Goal: Use online tool/utility: Utilize a website feature to perform a specific function

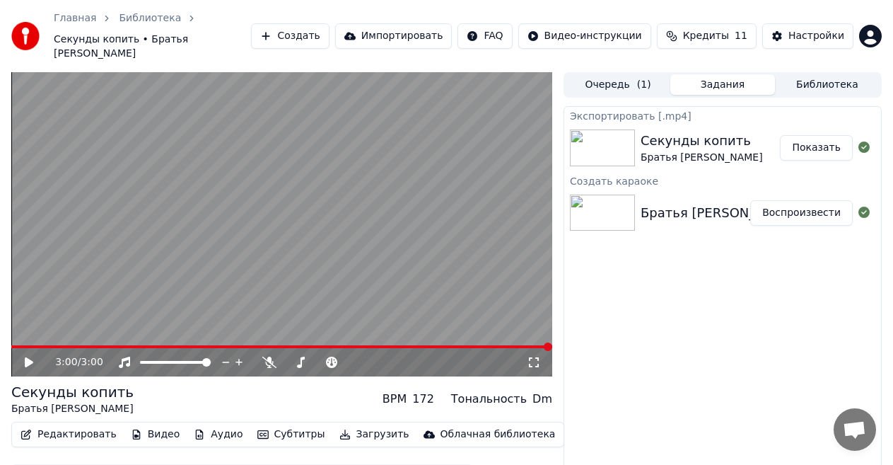
click at [329, 30] on button "Создать" at bounding box center [290, 35] width 78 height 25
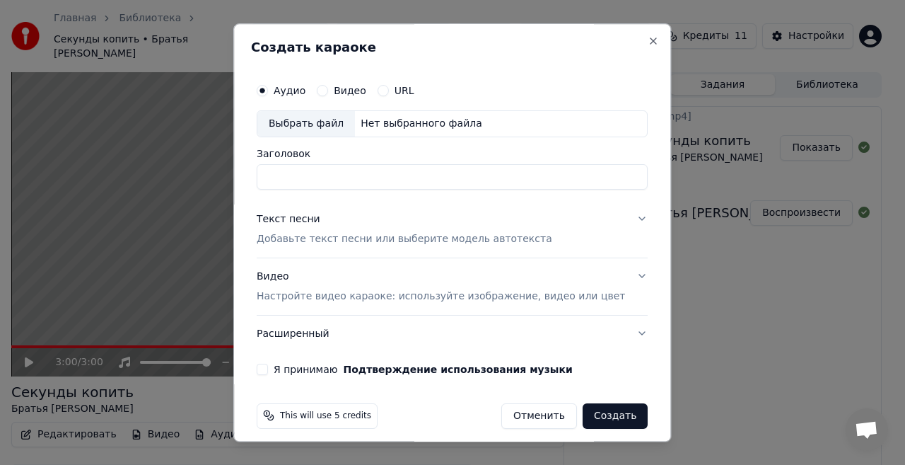
click at [315, 127] on div "Выбрать файл" at bounding box center [306, 123] width 98 height 25
type input "**********"
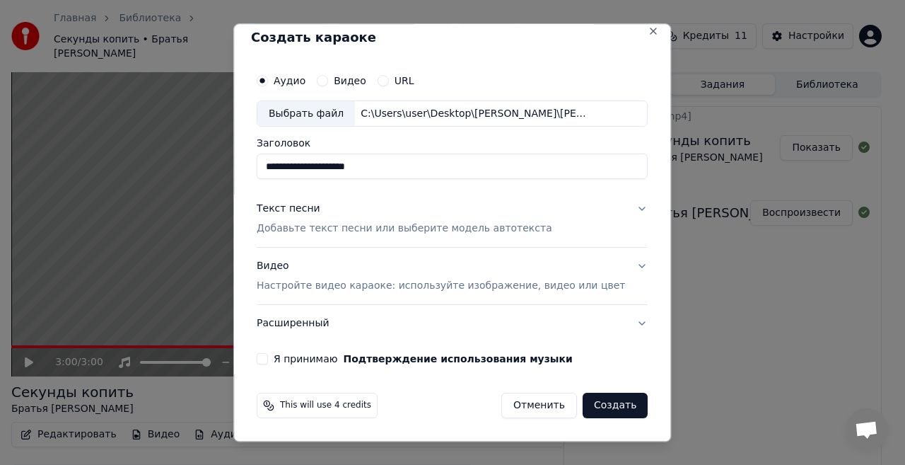
click at [300, 207] on div "Текст песни" at bounding box center [289, 209] width 64 height 14
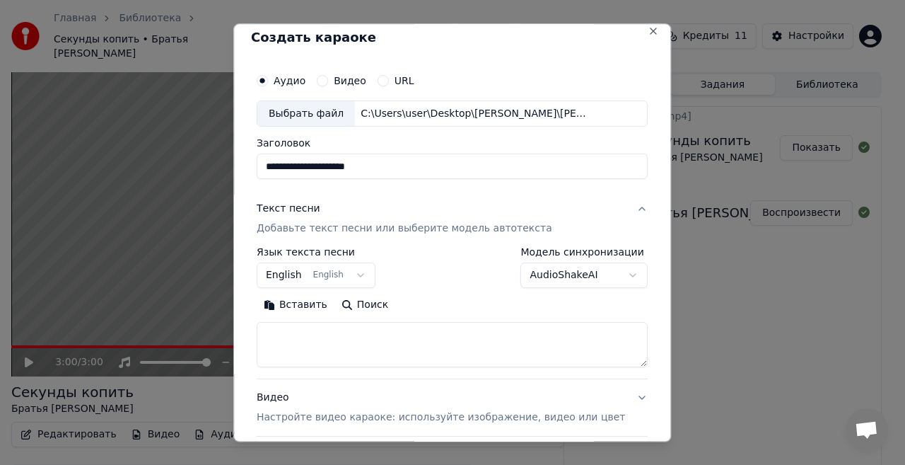
click at [301, 303] on button "Вставить" at bounding box center [296, 305] width 78 height 23
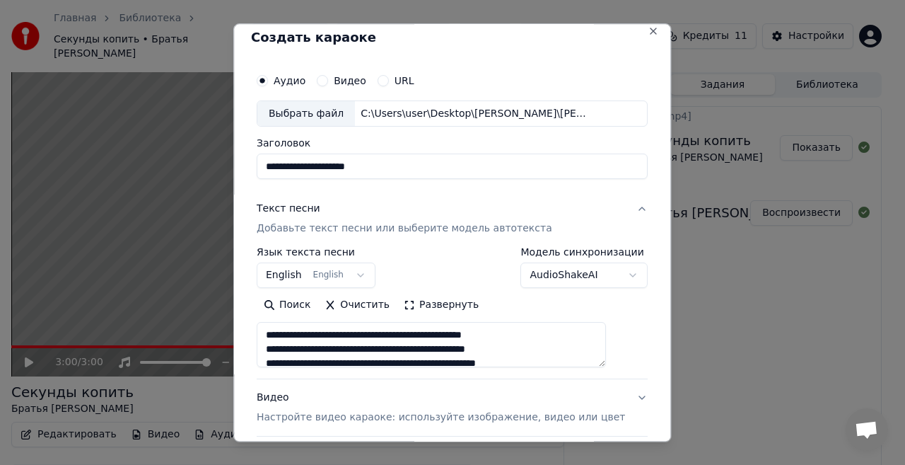
click at [366, 281] on button "English English" at bounding box center [316, 275] width 119 height 25
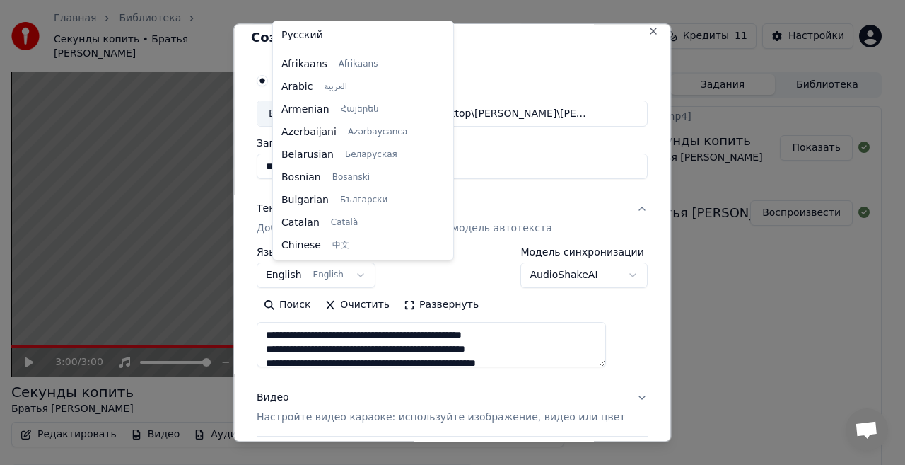
scroll to position [113, 0]
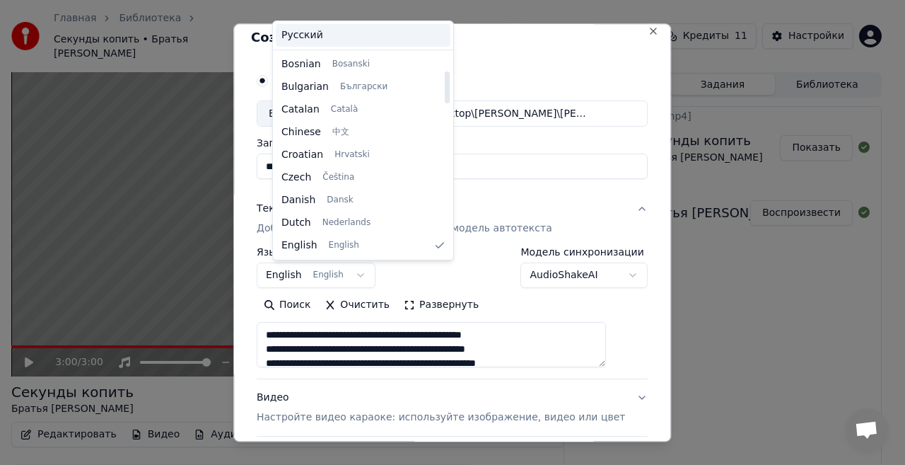
type textarea "**********"
select select "**"
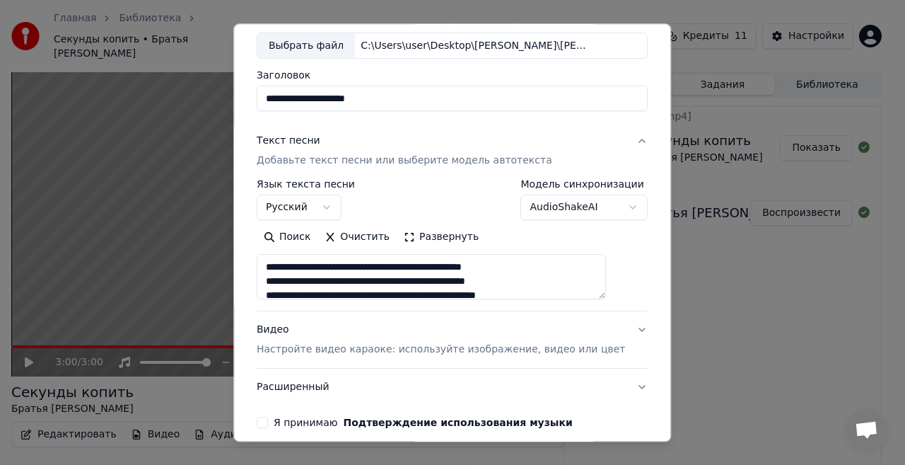
scroll to position [141, 0]
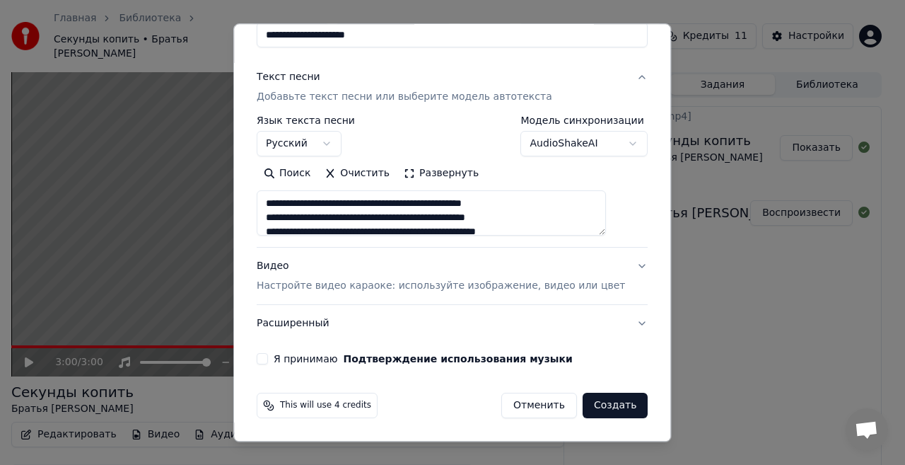
click at [268, 358] on button "Я принимаю Подтверждение использования музыки" at bounding box center [262, 359] width 11 height 11
click at [432, 286] on p "Настройте видео караоке: используйте изображение, видео или цвет" at bounding box center [441, 286] width 368 height 14
type textarea "**********"
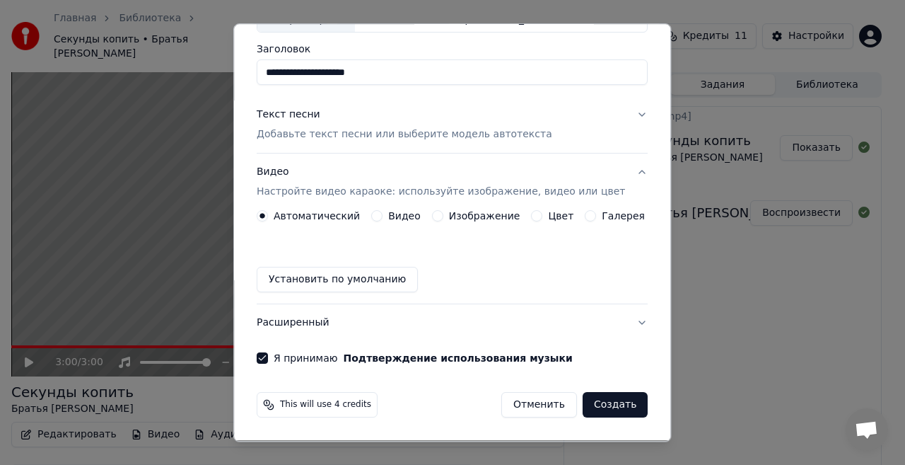
scroll to position [104, 0]
click at [449, 219] on label "Изображение" at bounding box center [484, 216] width 71 height 10
click at [443, 219] on button "Изображение" at bounding box center [437, 216] width 11 height 11
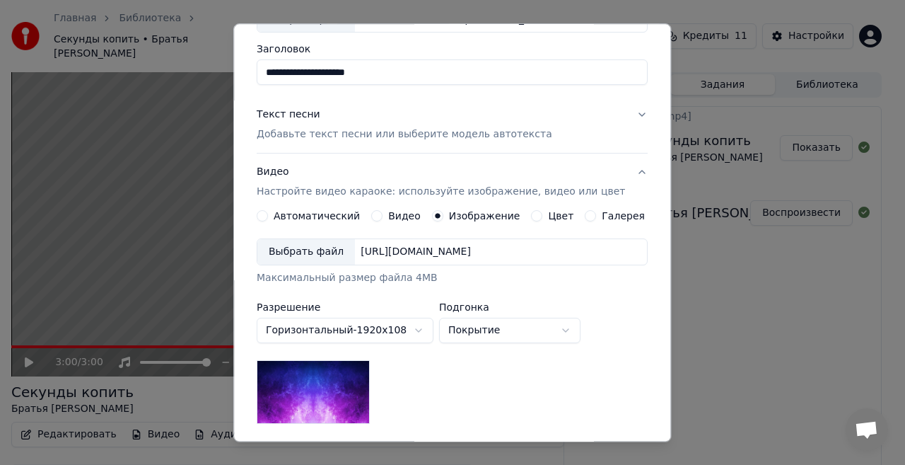
click at [325, 245] on div "Выбрать файл" at bounding box center [306, 252] width 98 height 25
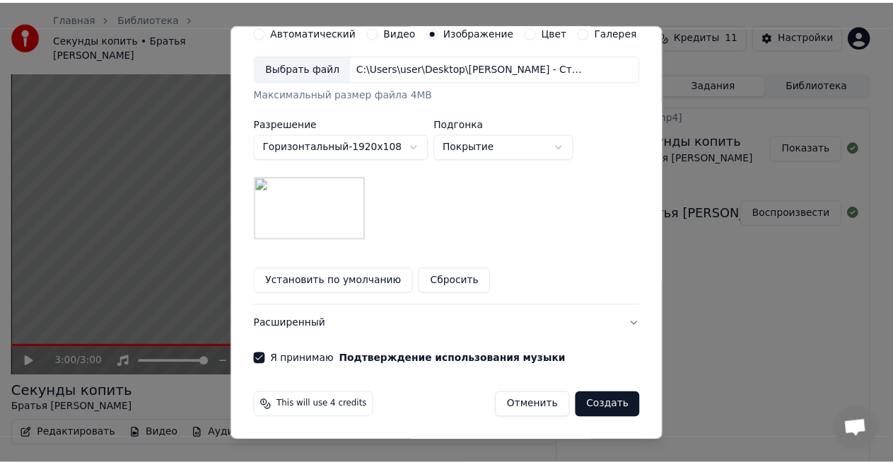
scroll to position [289, 0]
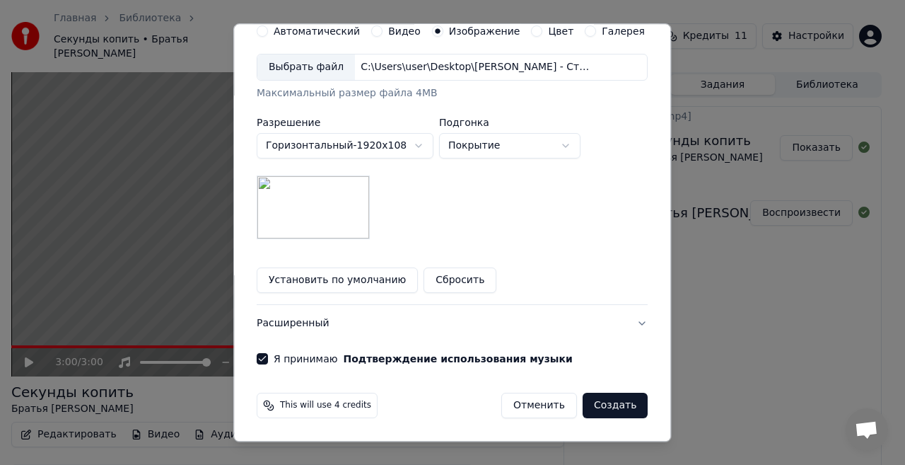
click at [608, 404] on button "Создать" at bounding box center [615, 405] width 65 height 25
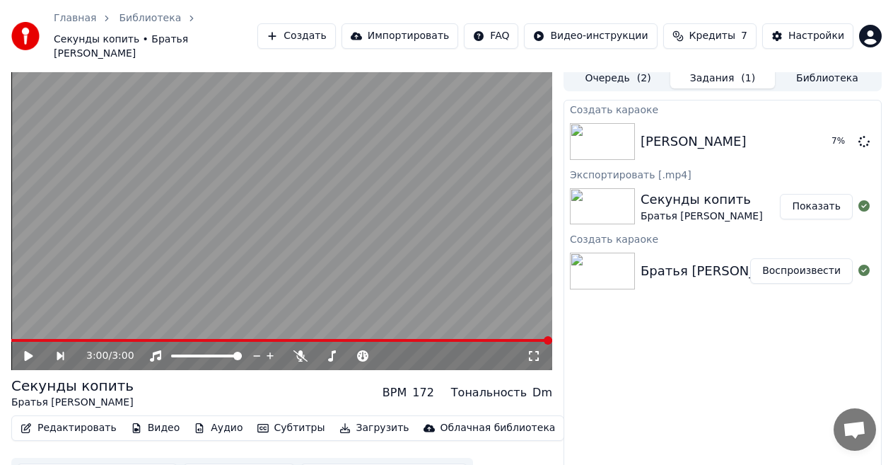
scroll to position [0, 0]
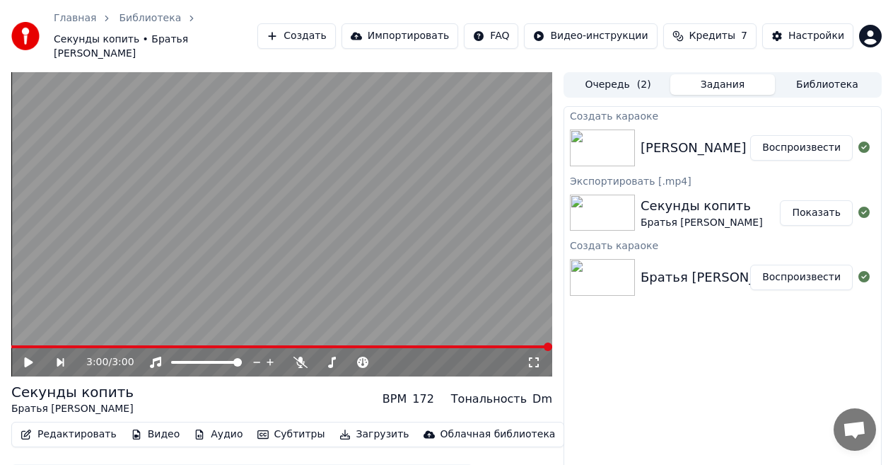
click at [818, 135] on button "Воспроизвести" at bounding box center [801, 147] width 103 height 25
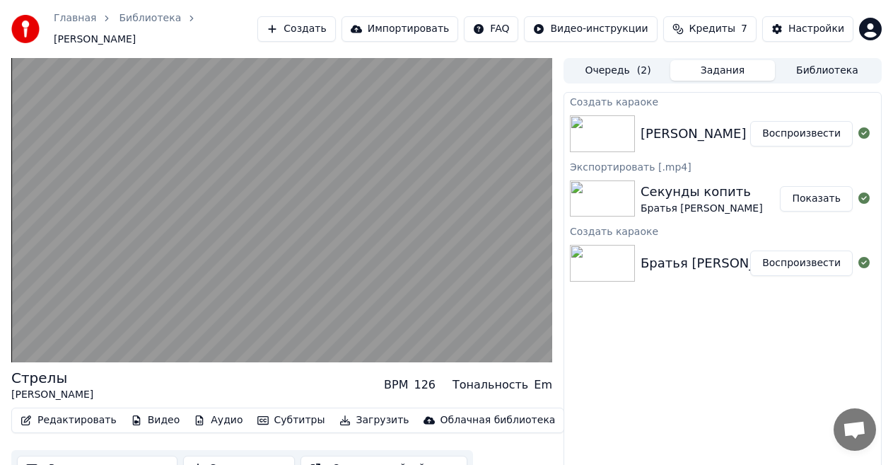
click at [344, 422] on button "Загрузить" at bounding box center [374, 420] width 81 height 20
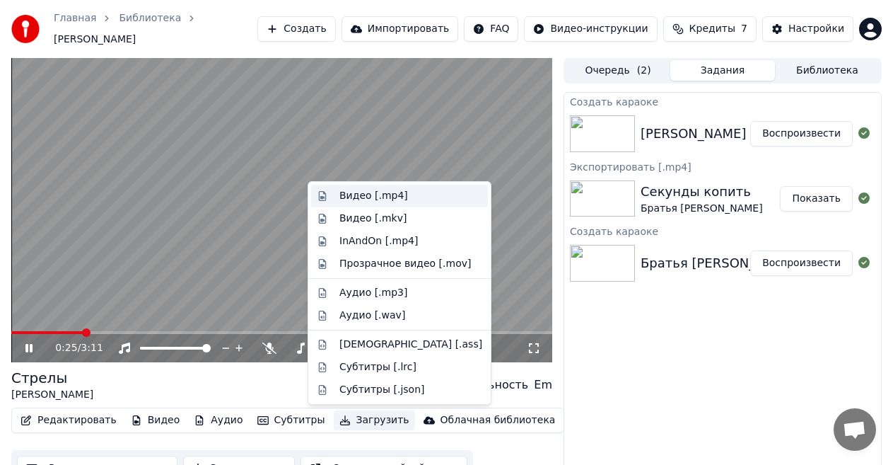
click at [354, 199] on div "Видео [.mp4]" at bounding box center [373, 196] width 69 height 14
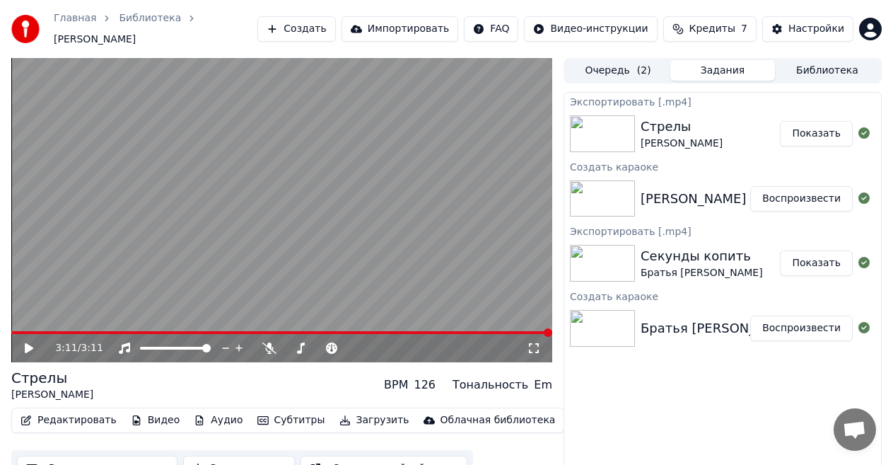
click at [823, 134] on button "Показать" at bounding box center [816, 133] width 73 height 25
